Goal: Information Seeking & Learning: Learn about a topic

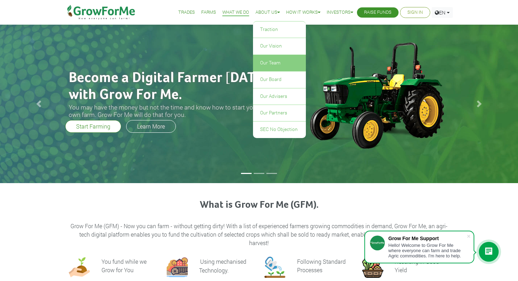
click at [265, 65] on link "Our Team" at bounding box center [279, 63] width 53 height 16
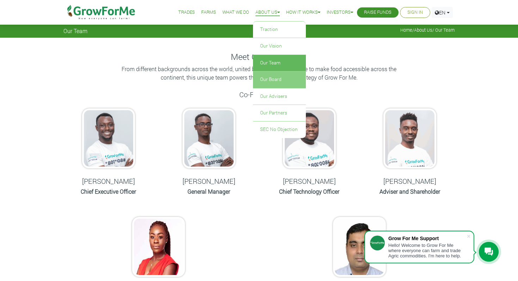
click at [265, 85] on link "Our Board" at bounding box center [279, 80] width 53 height 16
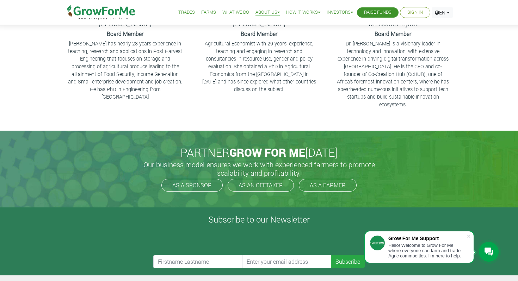
scroll to position [179, 0]
